Goal: Book appointment/travel/reservation

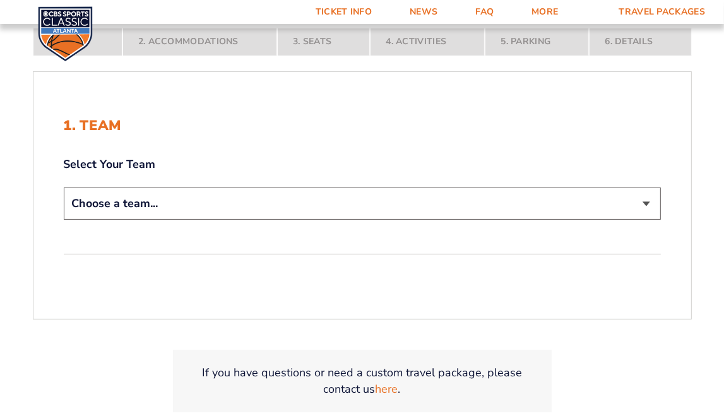
scroll to position [253, 0]
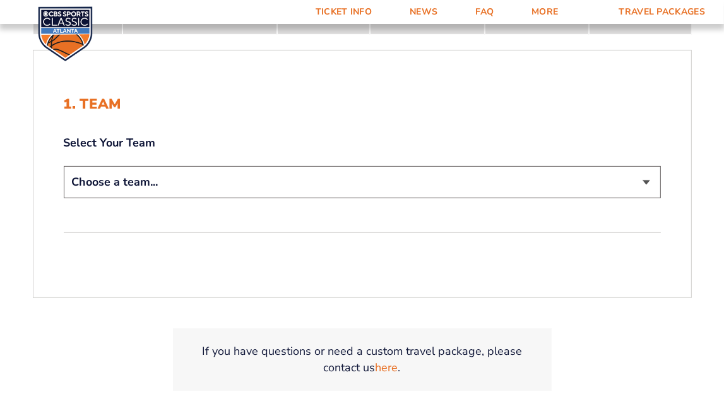
click at [422, 175] on select "Choose a team... [US_STATE] Wildcats [US_STATE] State Buckeyes [US_STATE] Tar H…" at bounding box center [362, 182] width 597 height 32
select select "12956"
click at [64, 166] on select "Choose a team... [US_STATE] Wildcats [US_STATE] State Buckeyes [US_STATE] Tar H…" at bounding box center [362, 182] width 597 height 32
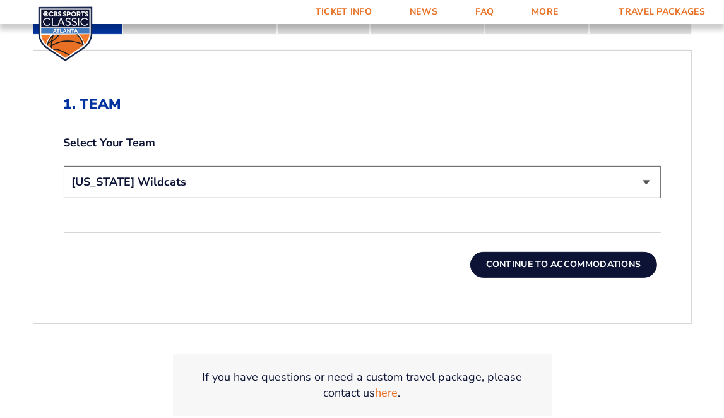
click at [546, 261] on button "Continue To Accommodations" at bounding box center [563, 264] width 187 height 25
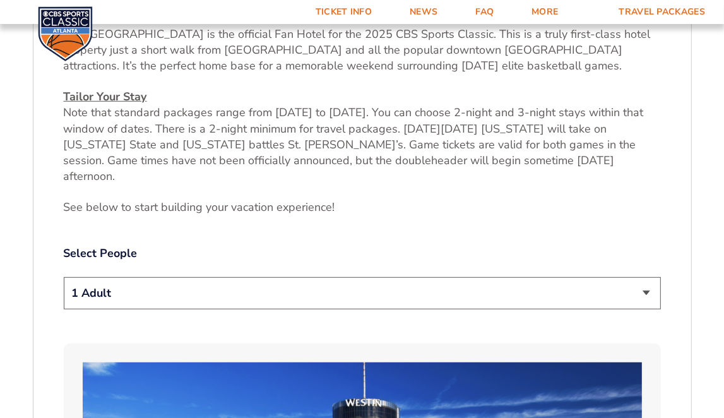
scroll to position [576, 0]
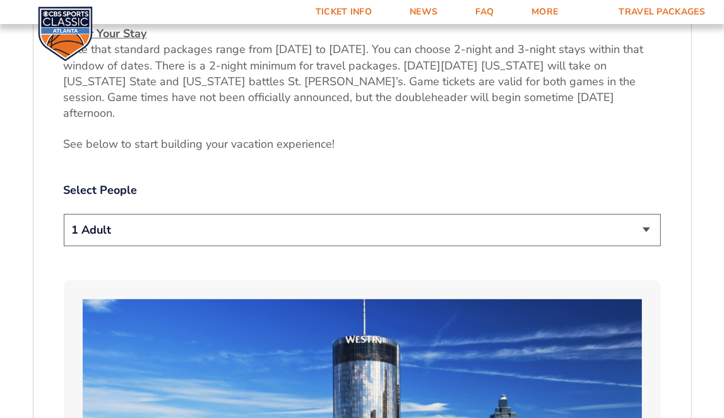
click at [571, 214] on select "1 Adult 2 Adults 3 Adults 4 Adults 2 Adults + 1 Child 2 Adults + 2 Children 2 A…" at bounding box center [362, 230] width 597 height 32
select select "2 Adults"
click at [64, 214] on select "1 Adult 2 Adults 3 Adults 4 Adults 2 Adults + 1 Child 2 Adults + 2 Children 2 A…" at bounding box center [362, 230] width 597 height 32
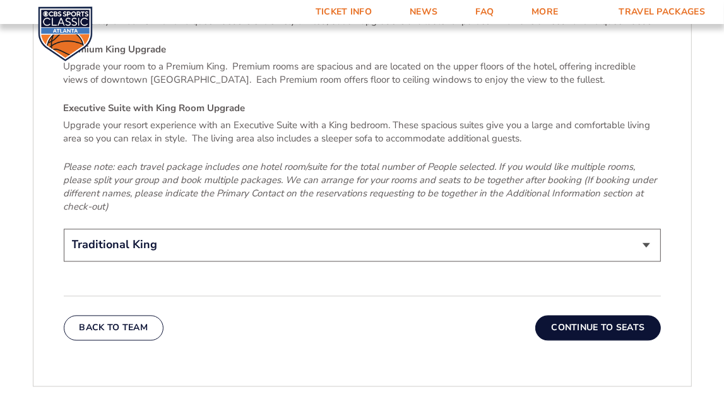
scroll to position [1965, 0]
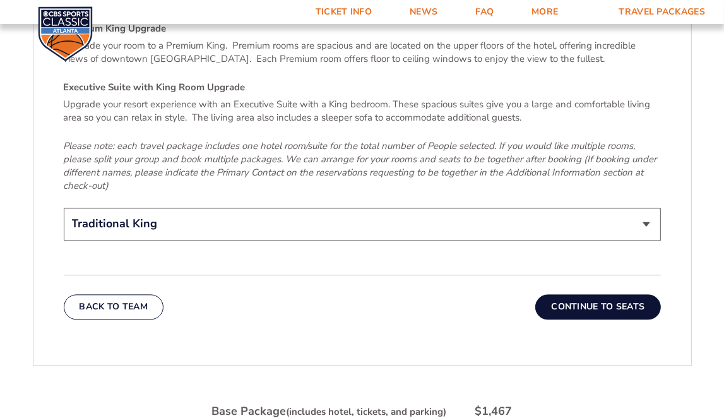
click at [590, 294] on button "Continue To Seats" at bounding box center [598, 306] width 125 height 25
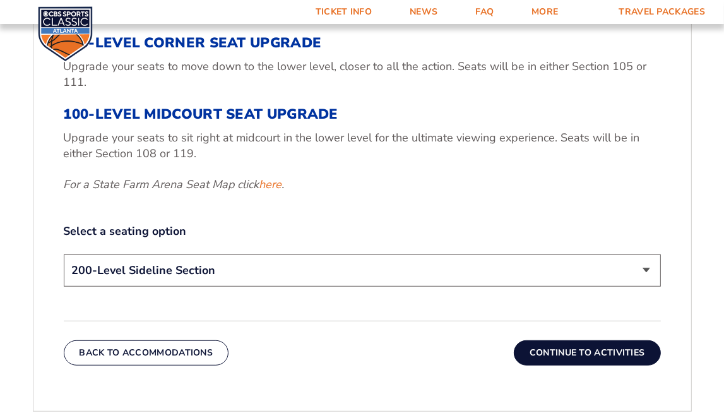
scroll to position [450, 0]
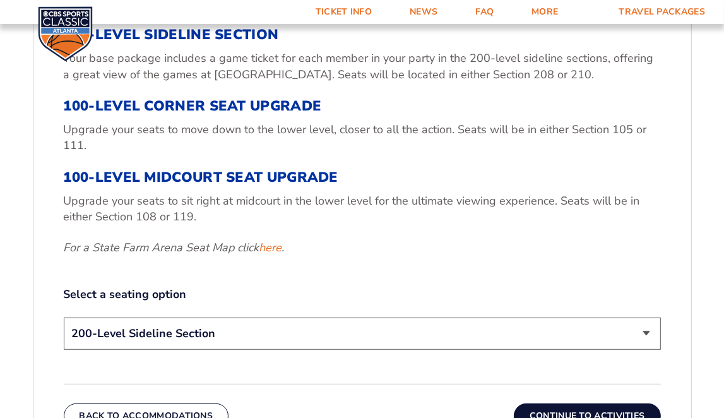
click at [540, 321] on select "200-Level Sideline Section 100-Level Corner Seat Upgrade (+$120 per person) 100…" at bounding box center [362, 334] width 597 height 32
select select "100-Level Corner Seat Upgrade"
click at [64, 318] on select "200-Level Sideline Section 100-Level Corner Seat Upgrade (+$120 per person) 100…" at bounding box center [362, 334] width 597 height 32
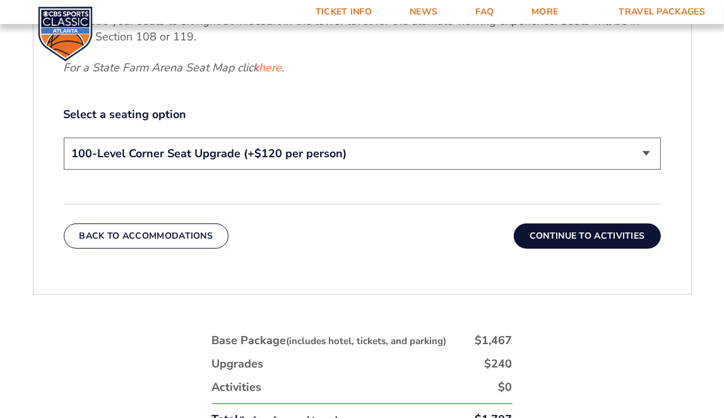
scroll to position [639, 0]
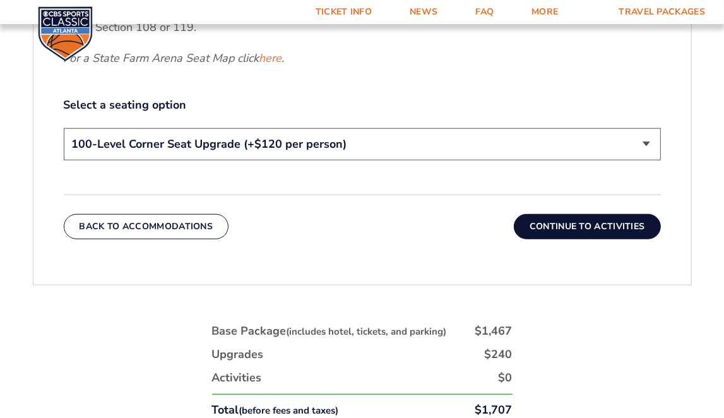
click at [590, 224] on button "Continue To Activities" at bounding box center [587, 226] width 147 height 25
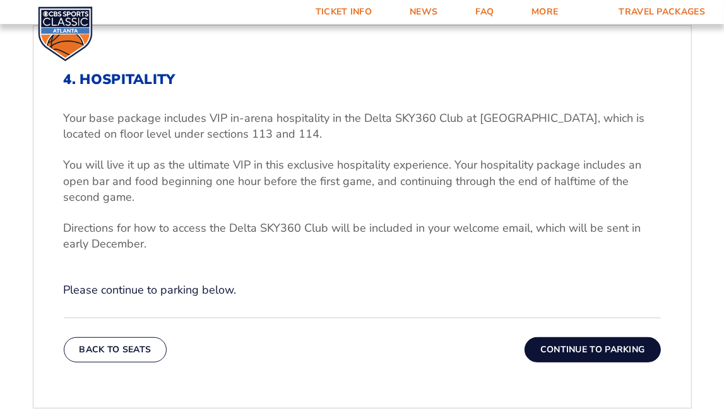
scroll to position [386, 0]
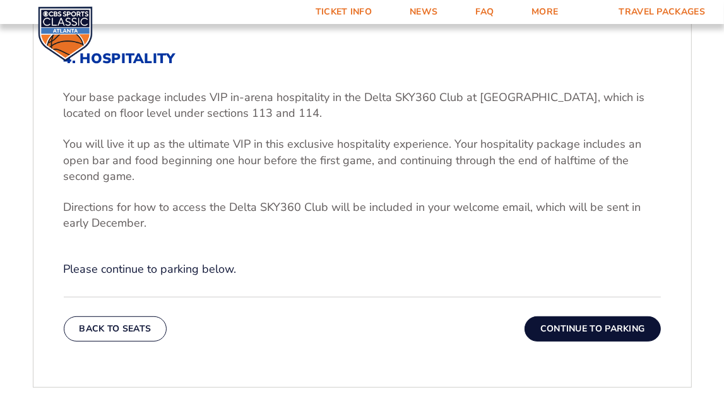
click at [625, 324] on button "Continue To Parking" at bounding box center [593, 328] width 136 height 25
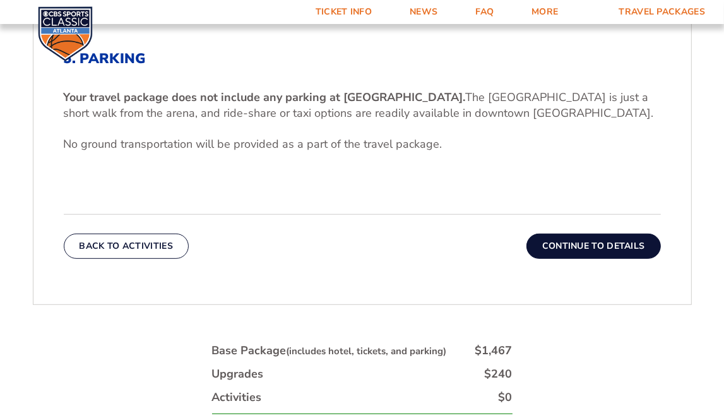
click at [577, 237] on button "Continue To Details" at bounding box center [594, 246] width 135 height 25
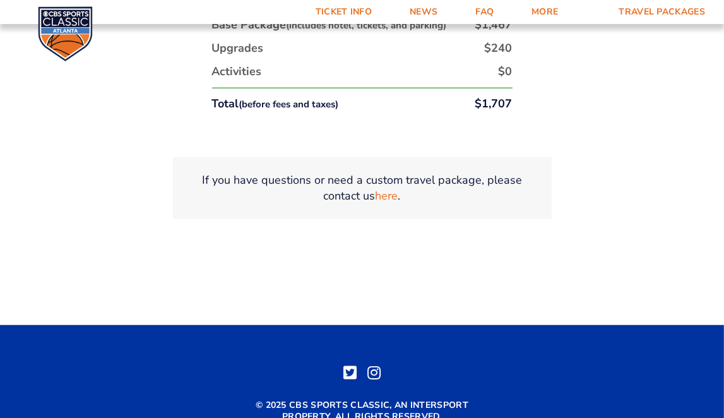
scroll to position [875, 0]
